Goal: Information Seeking & Learning: Understand process/instructions

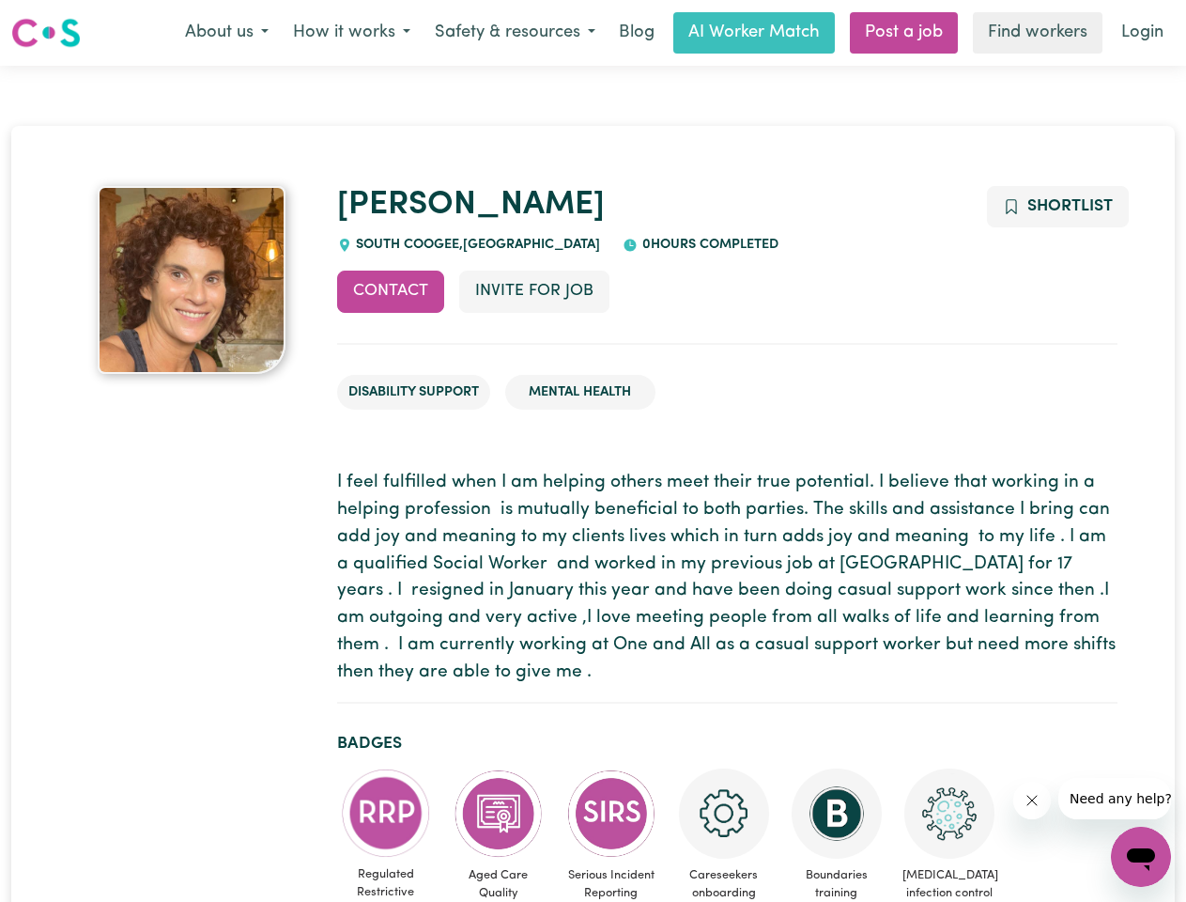
click at [226, 33] on button "About us" at bounding box center [227, 32] width 108 height 39
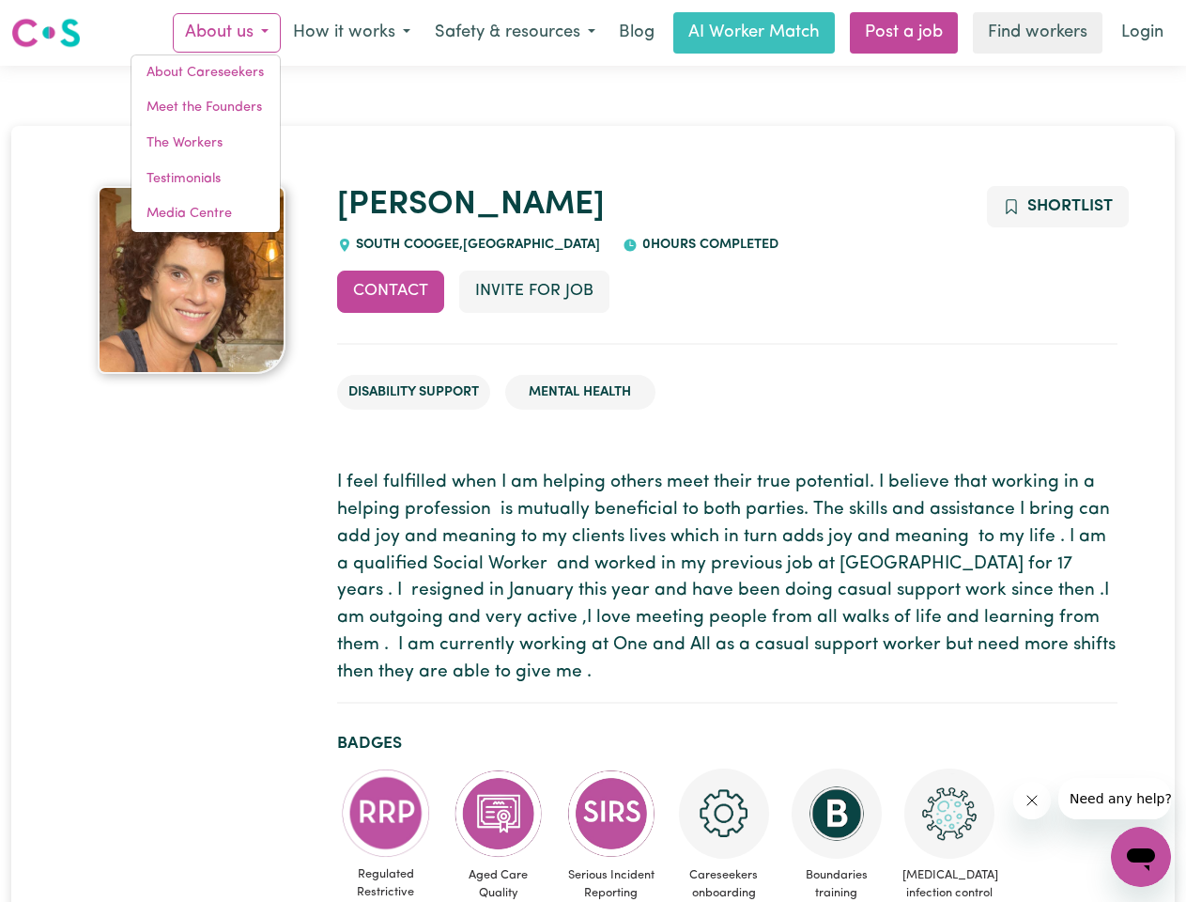
click at [350, 33] on button "How it works" at bounding box center [352, 32] width 142 height 39
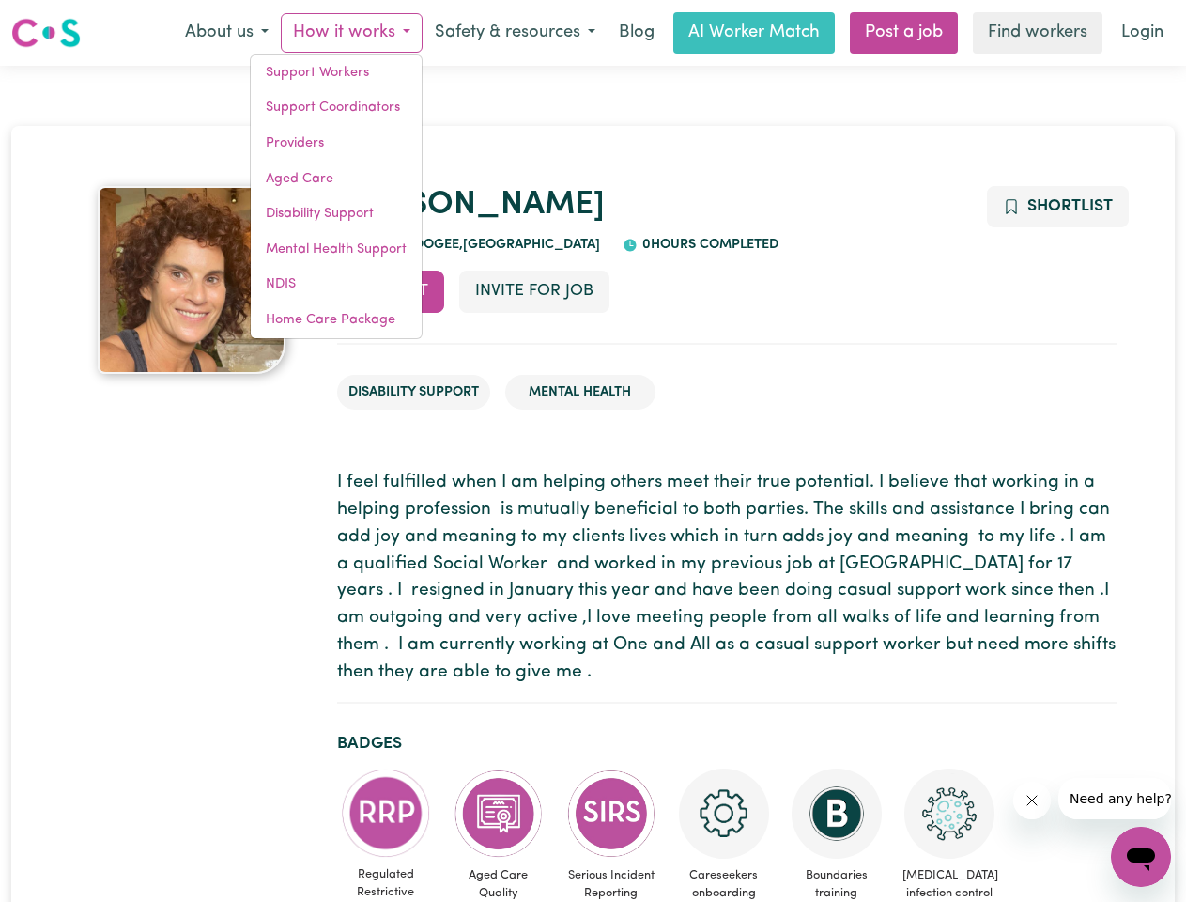
click at [514, 33] on button "Safety & resources" at bounding box center [515, 32] width 185 height 39
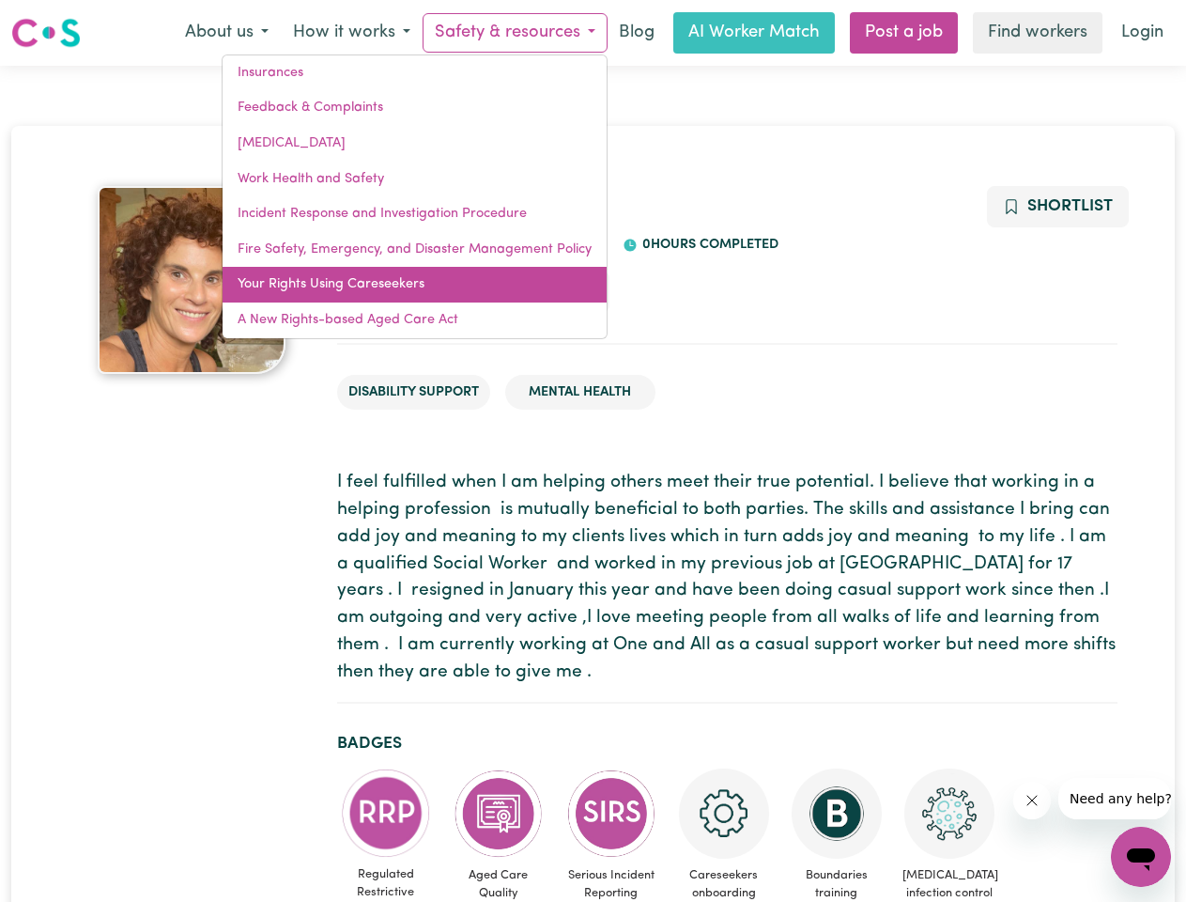
click at [391, 291] on link "Your Rights Using Careseekers" at bounding box center [415, 285] width 384 height 36
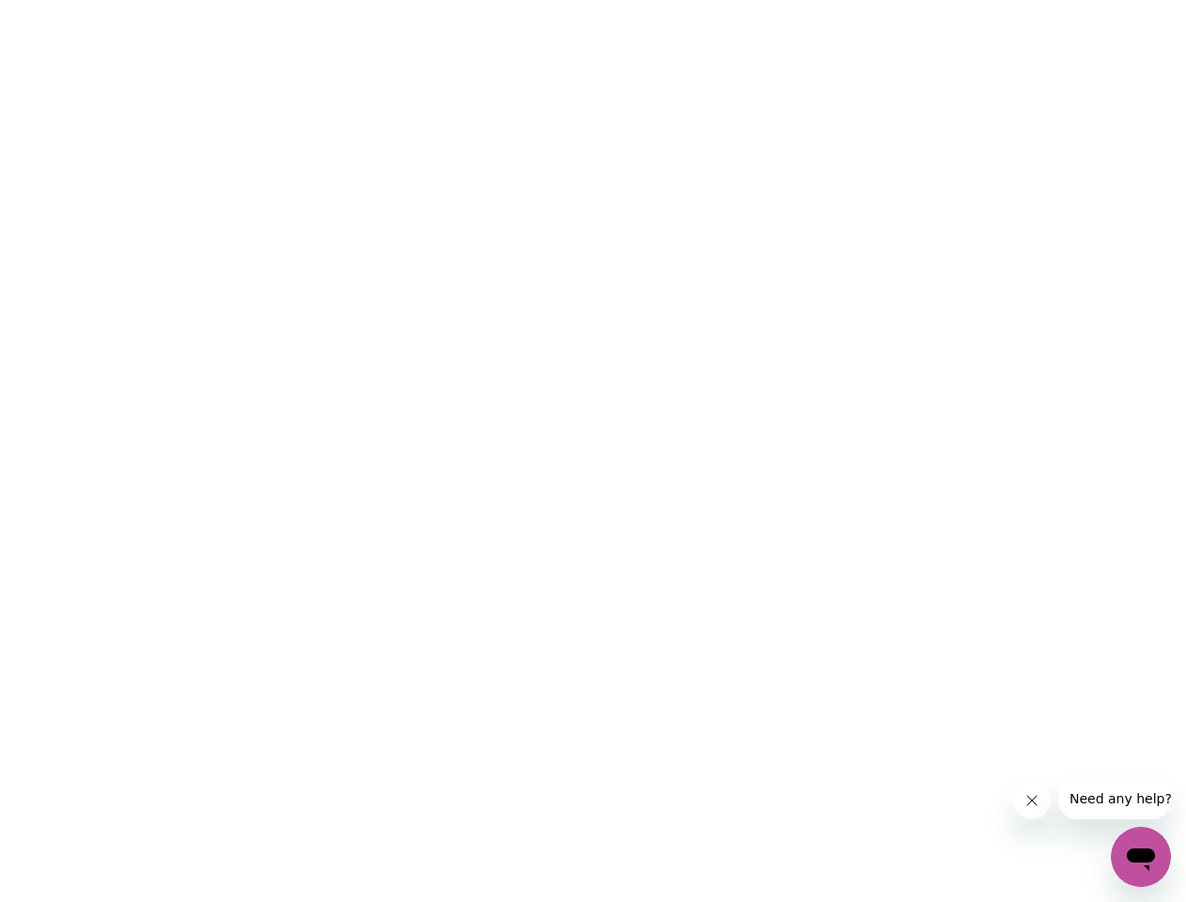
click at [533, 0] on html at bounding box center [593, 0] width 1186 height 0
click at [1056, 0] on html at bounding box center [593, 0] width 1186 height 0
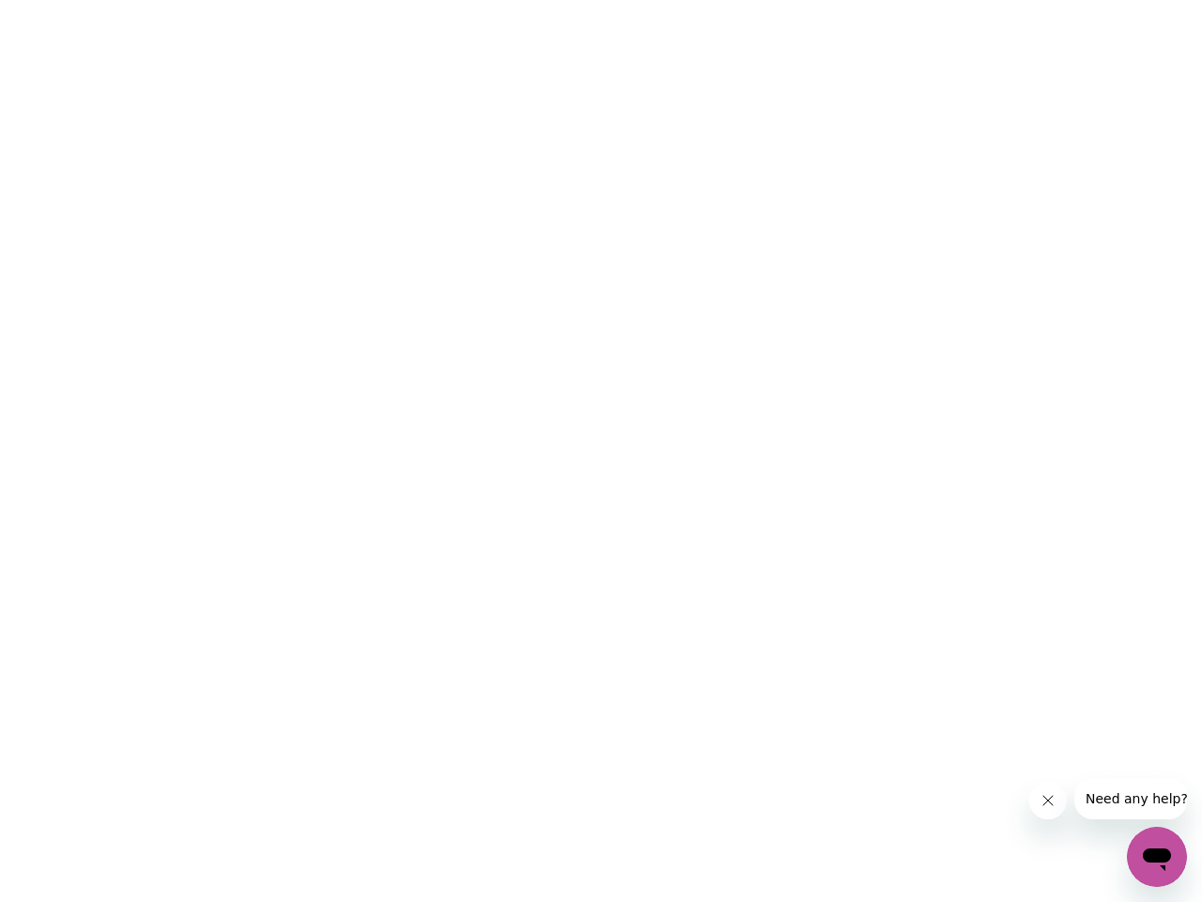
click at [386, 0] on html at bounding box center [601, 0] width 1202 height 0
click at [499, 0] on html at bounding box center [601, 0] width 1202 height 0
